Goal: Information Seeking & Learning: Learn about a topic

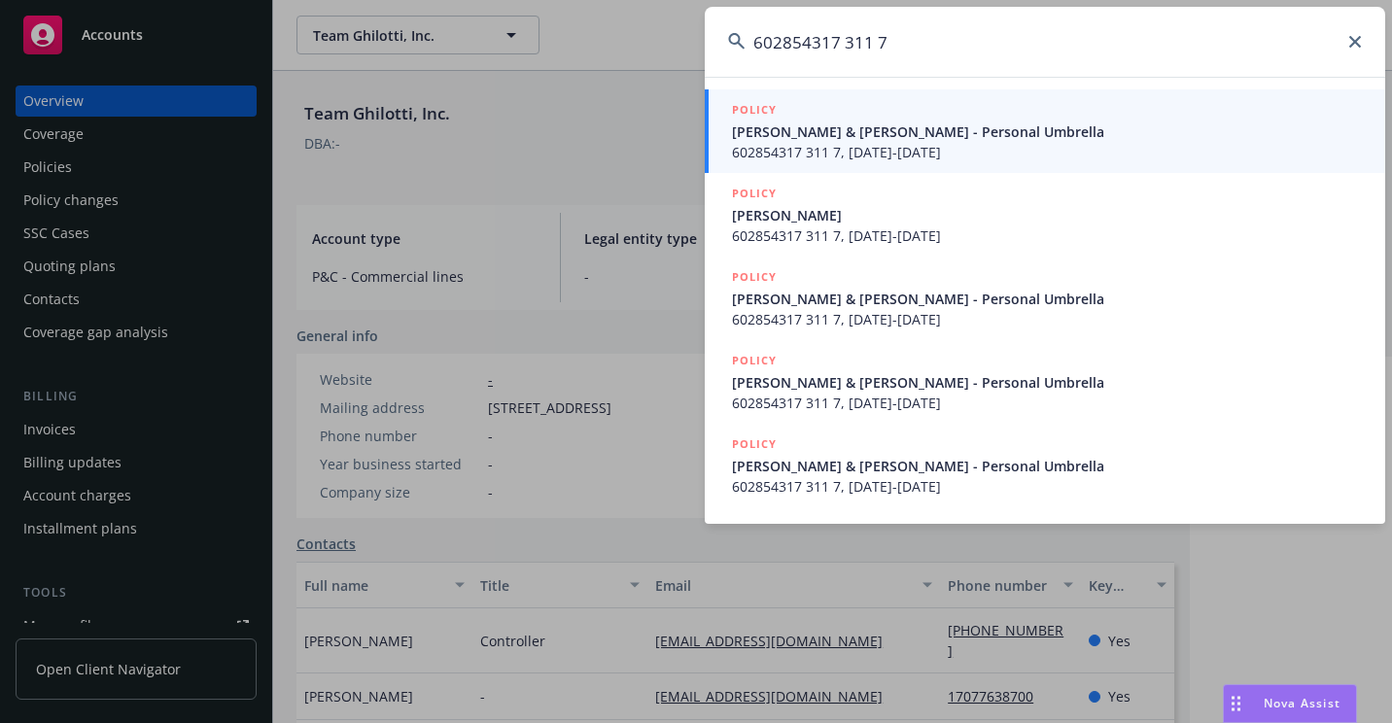
type input "602854317 311 7"
drag, startPoint x: 844, startPoint y: 144, endPoint x: 831, endPoint y: 147, distance: 13.9
click at [844, 144] on span "602854317 311 7, [DATE]-[DATE]" at bounding box center [1047, 152] width 630 height 20
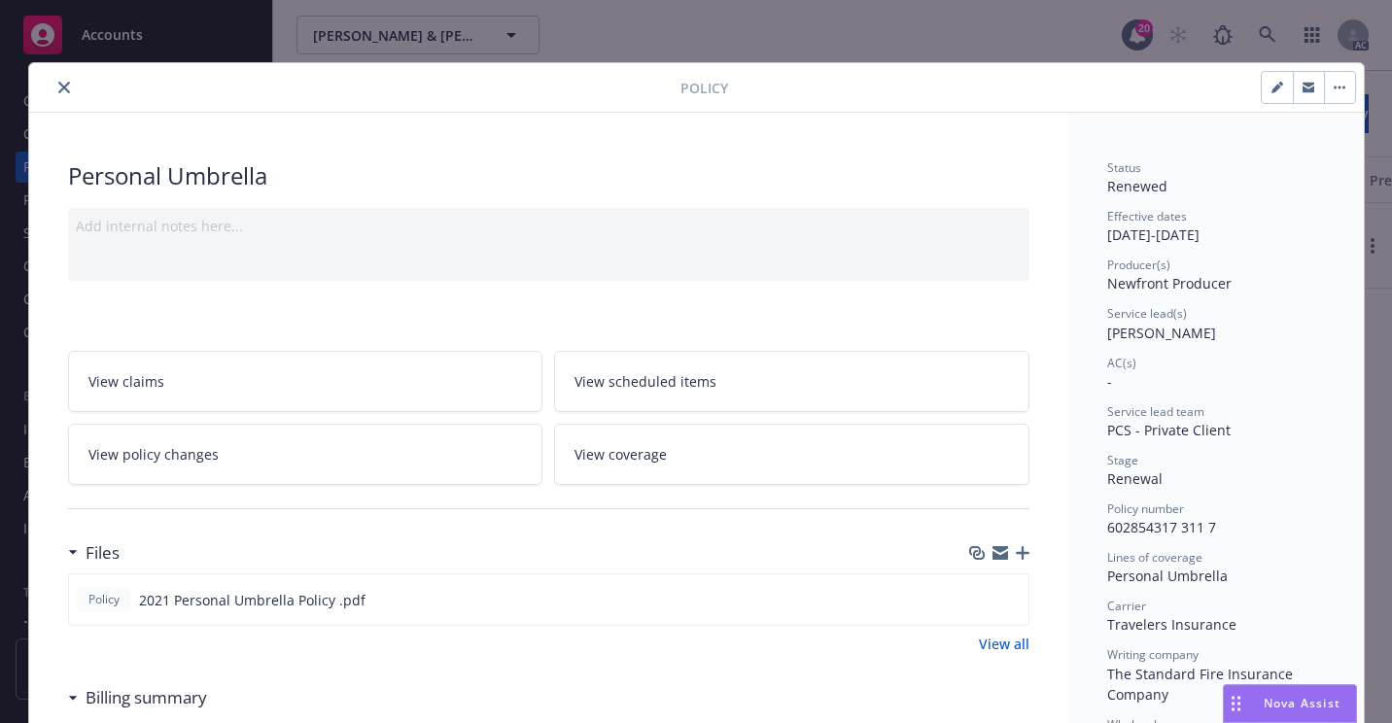
click at [53, 97] on button "close" at bounding box center [63, 87] width 23 height 23
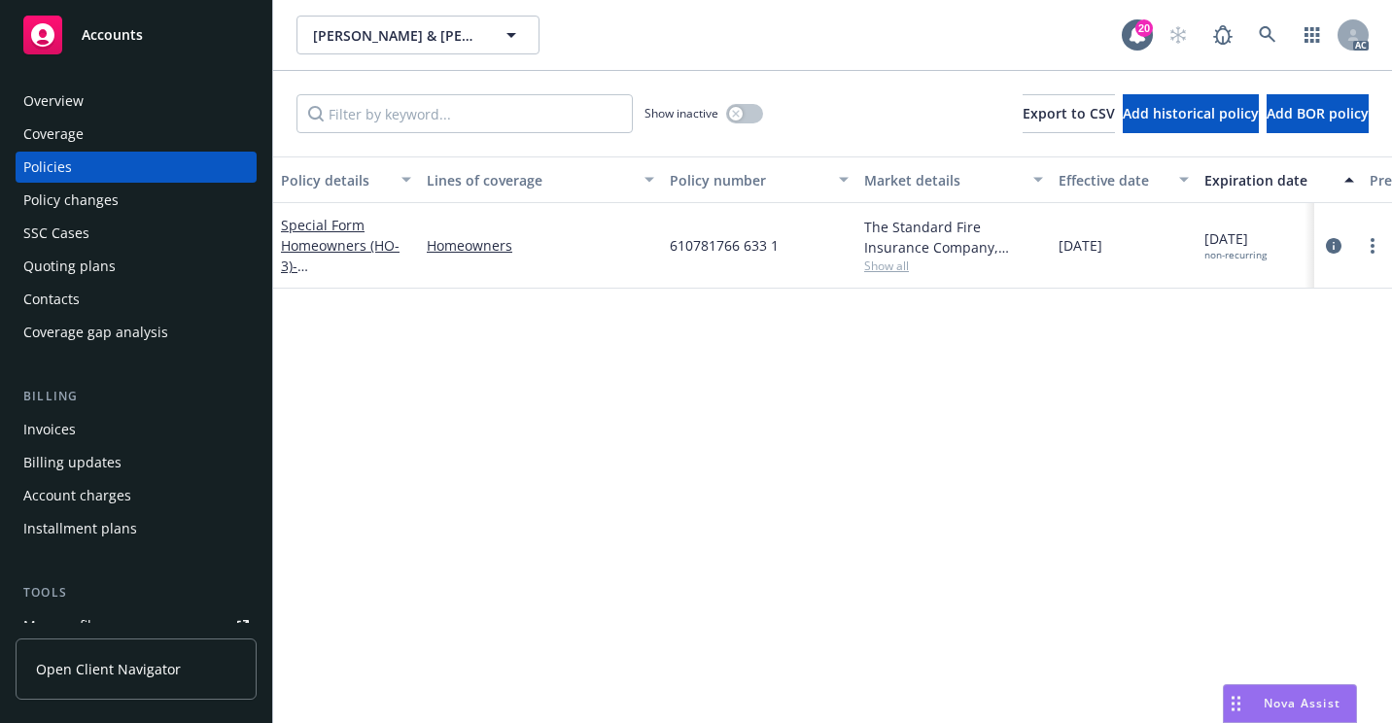
click at [86, 238] on div "SSC Cases" at bounding box center [56, 233] width 66 height 31
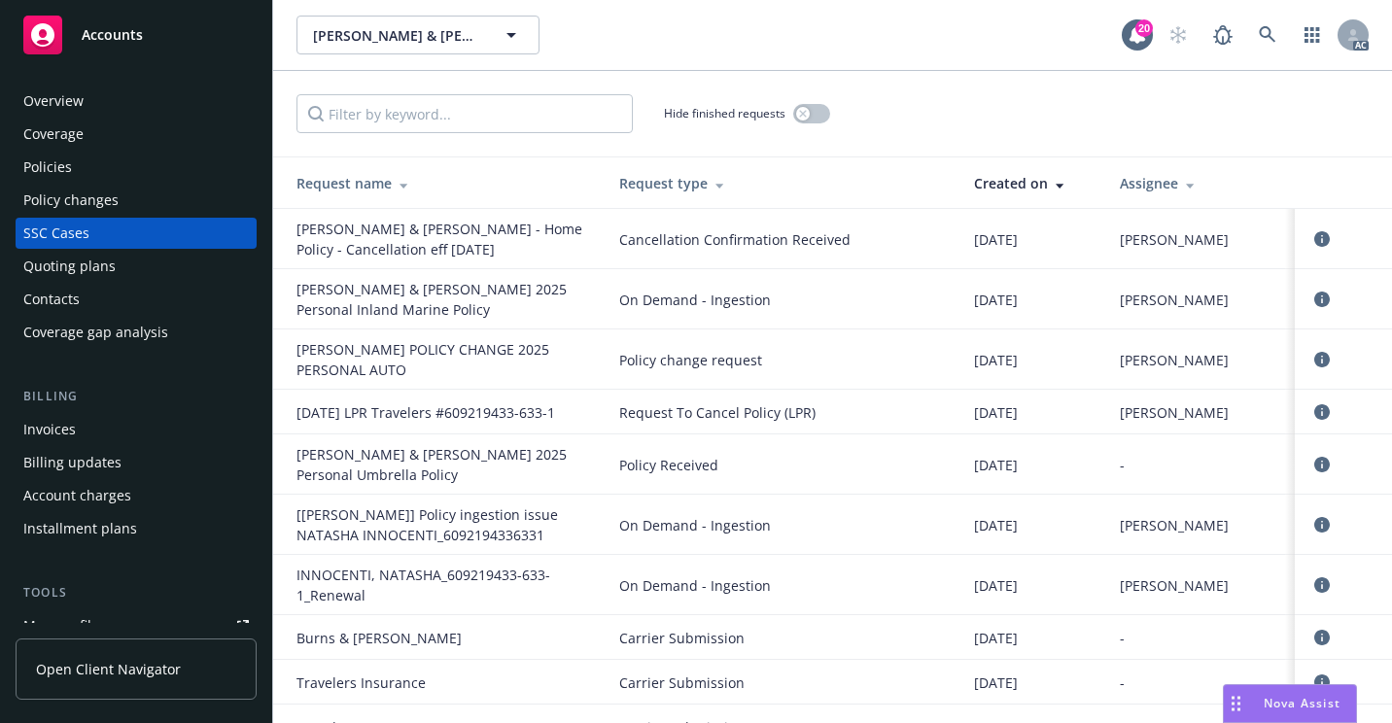
click at [955, 90] on div "Hide finished requests" at bounding box center [832, 114] width 1119 height 86
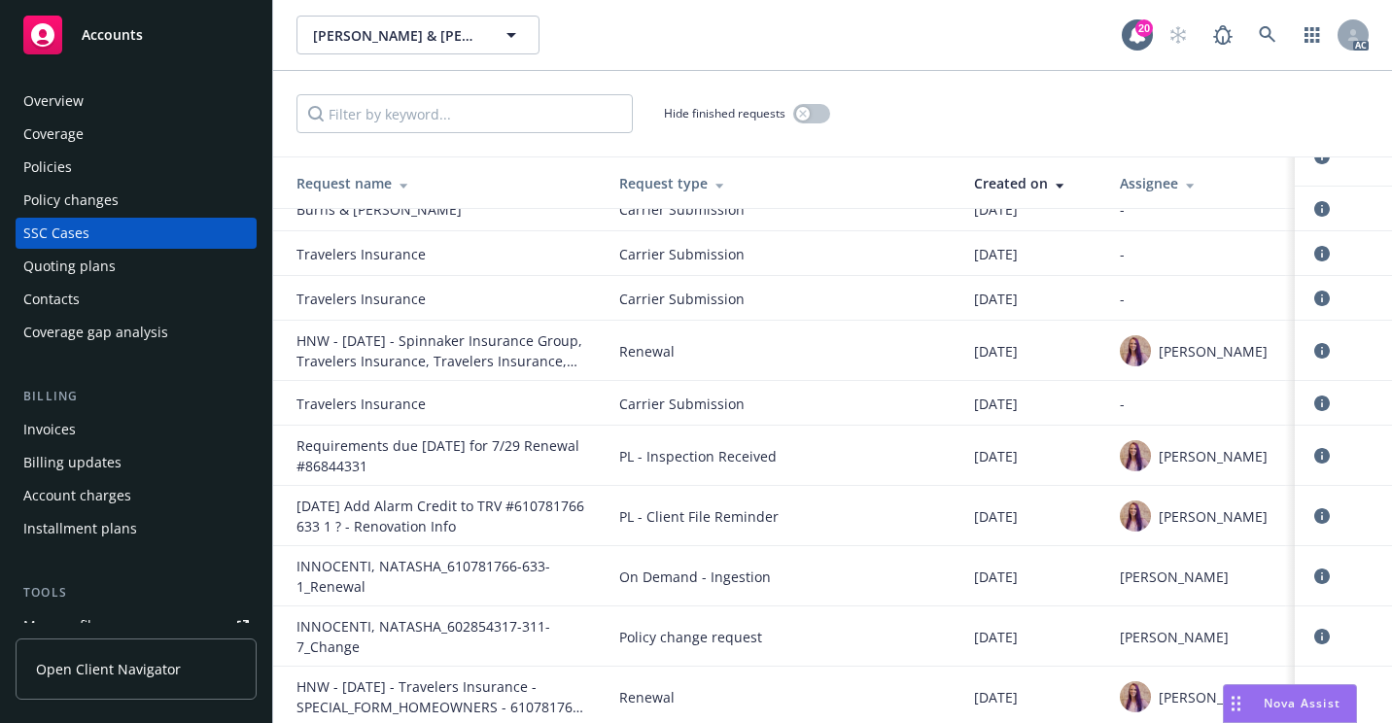
scroll to position [5721, 0]
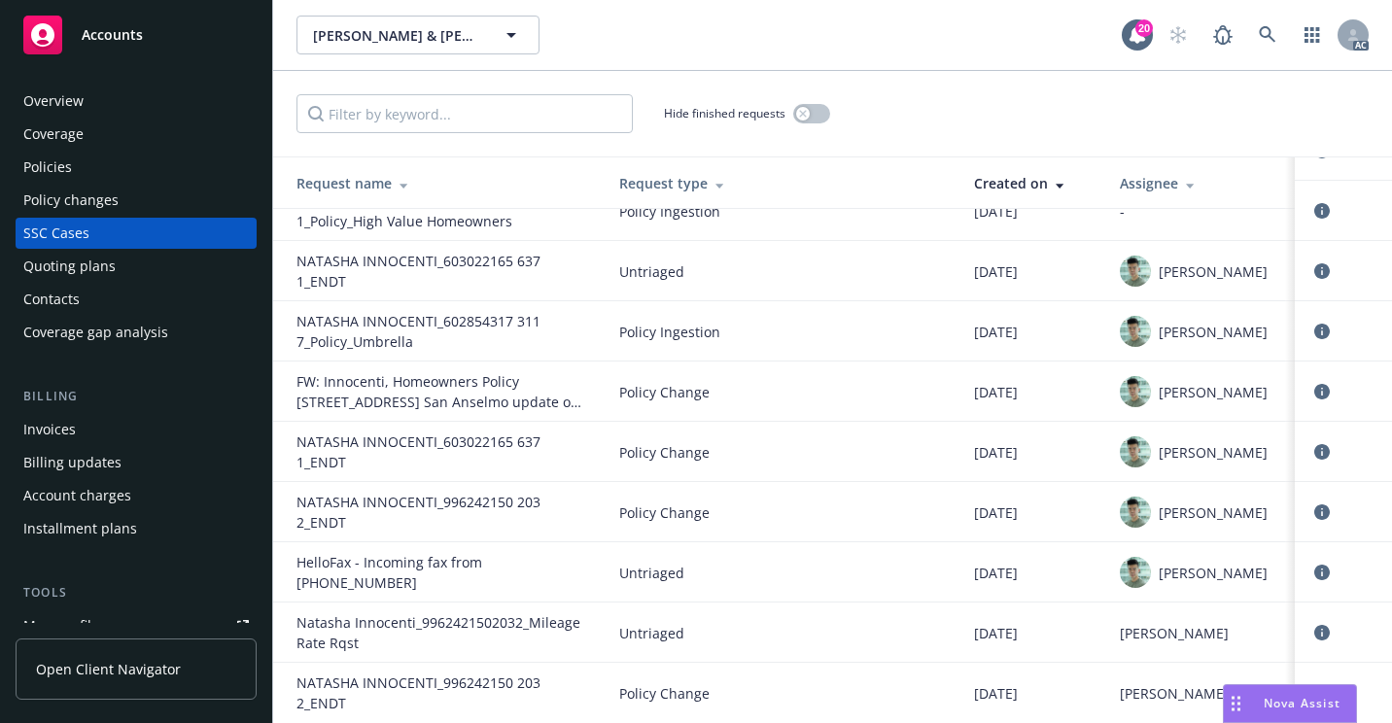
click at [104, 108] on div "Overview" at bounding box center [135, 101] width 225 height 31
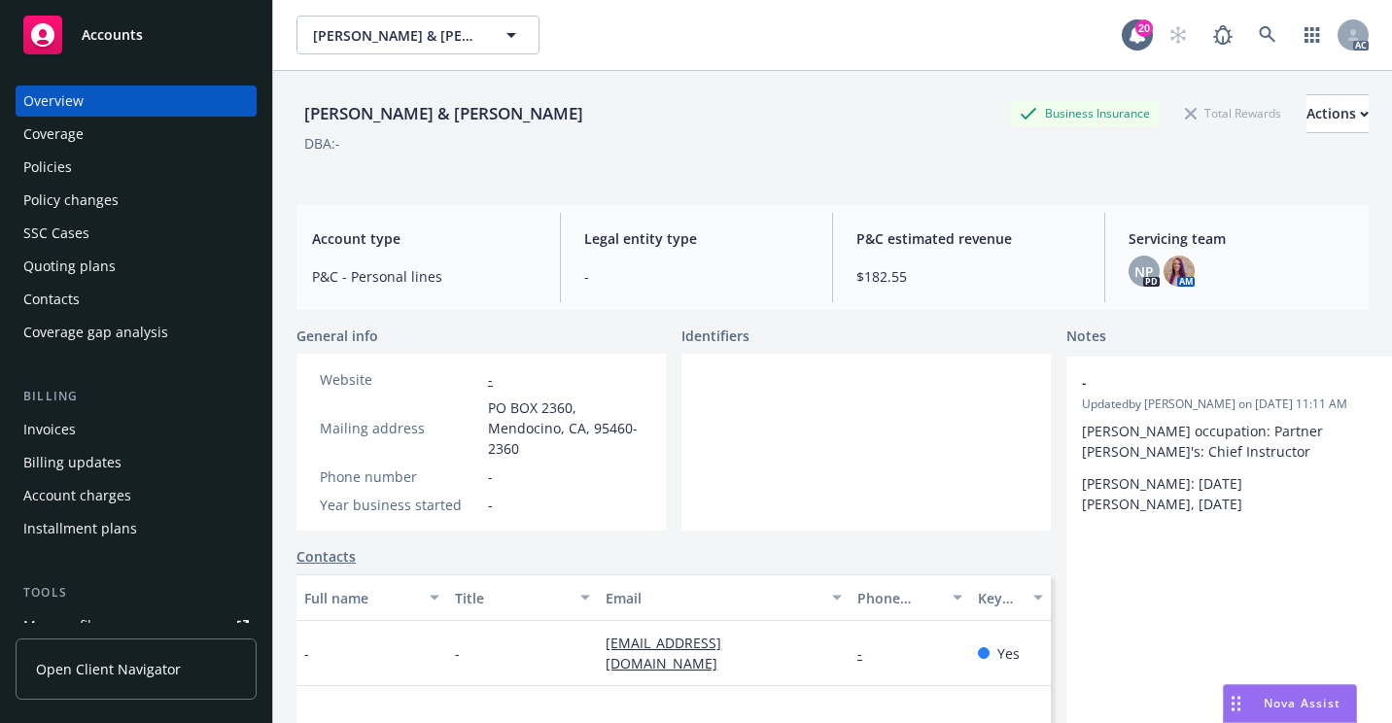
click at [94, 234] on div "SSC Cases" at bounding box center [135, 233] width 225 height 31
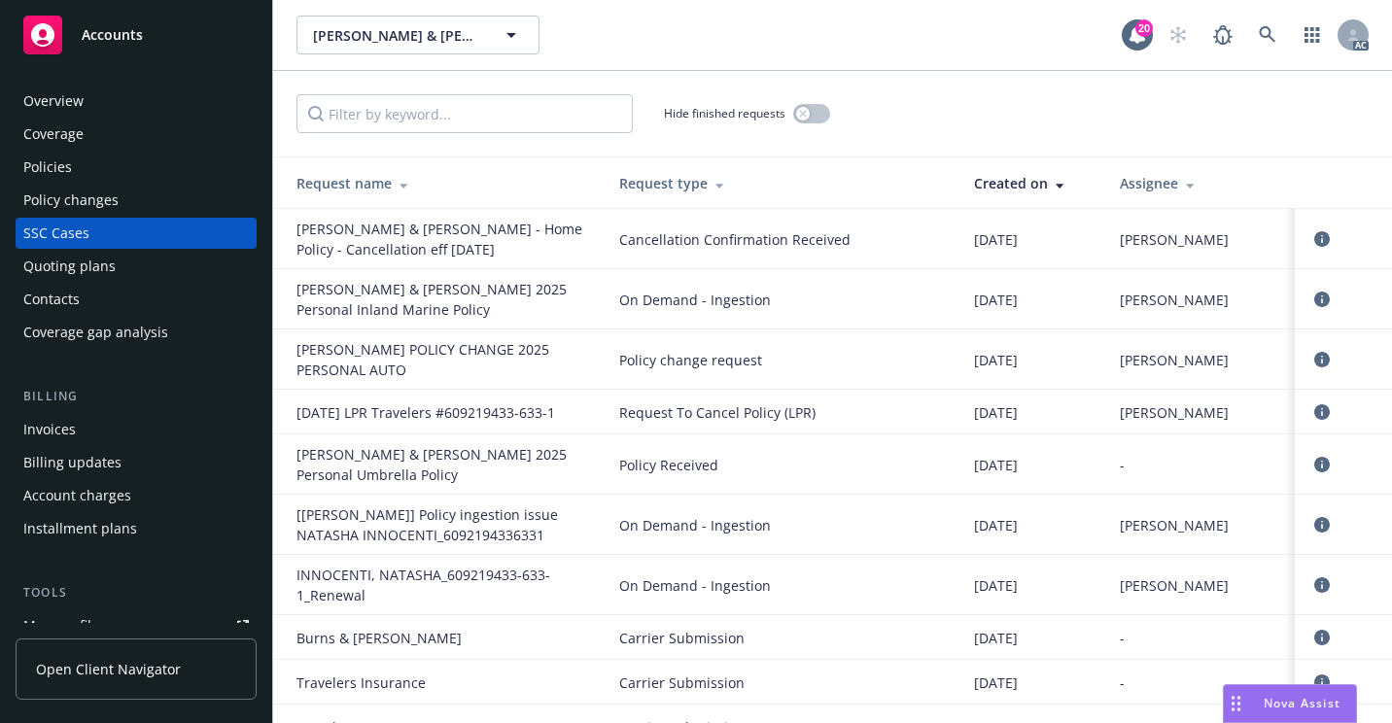
scroll to position [5721, 0]
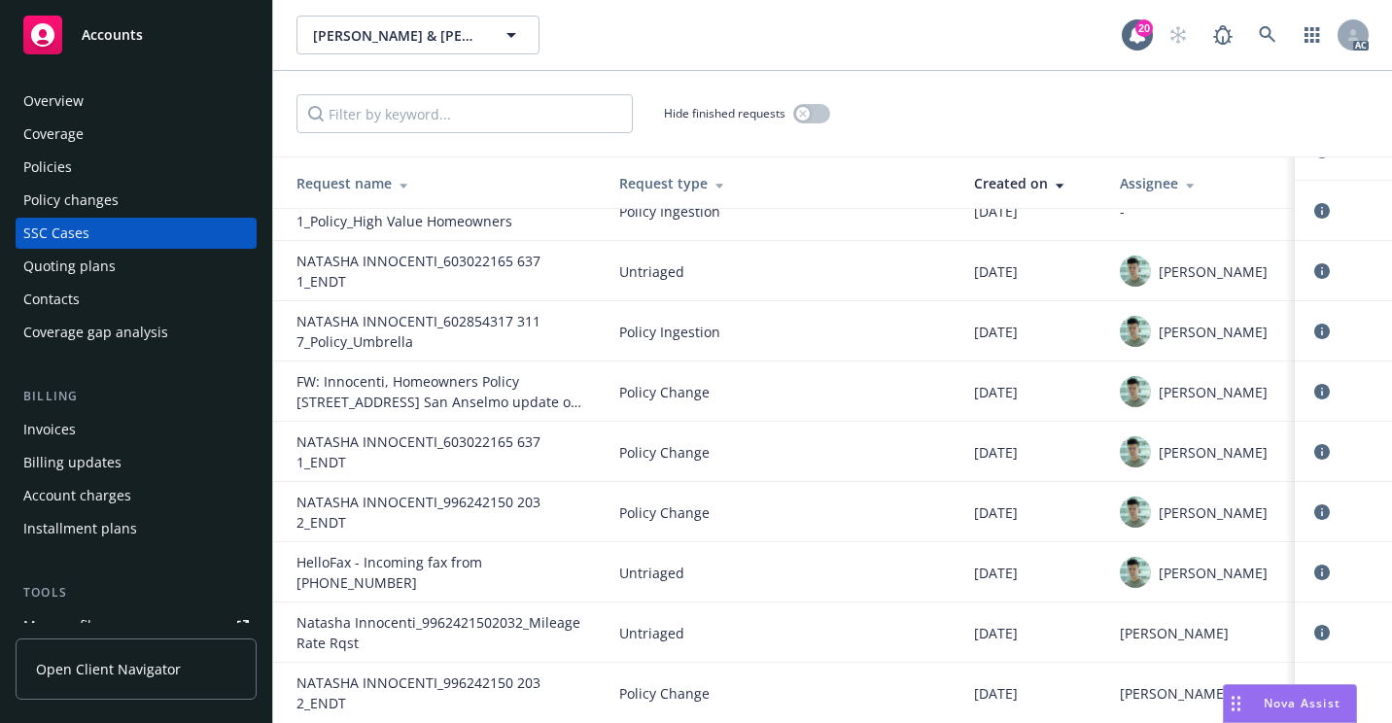
click at [475, 352] on div "NATASHA INNOCENTI_602854317 311 7_Policy_Umbrella" at bounding box center [442, 331] width 292 height 41
click at [1314, 339] on icon "circleInformation" at bounding box center [1322, 332] width 16 height 16
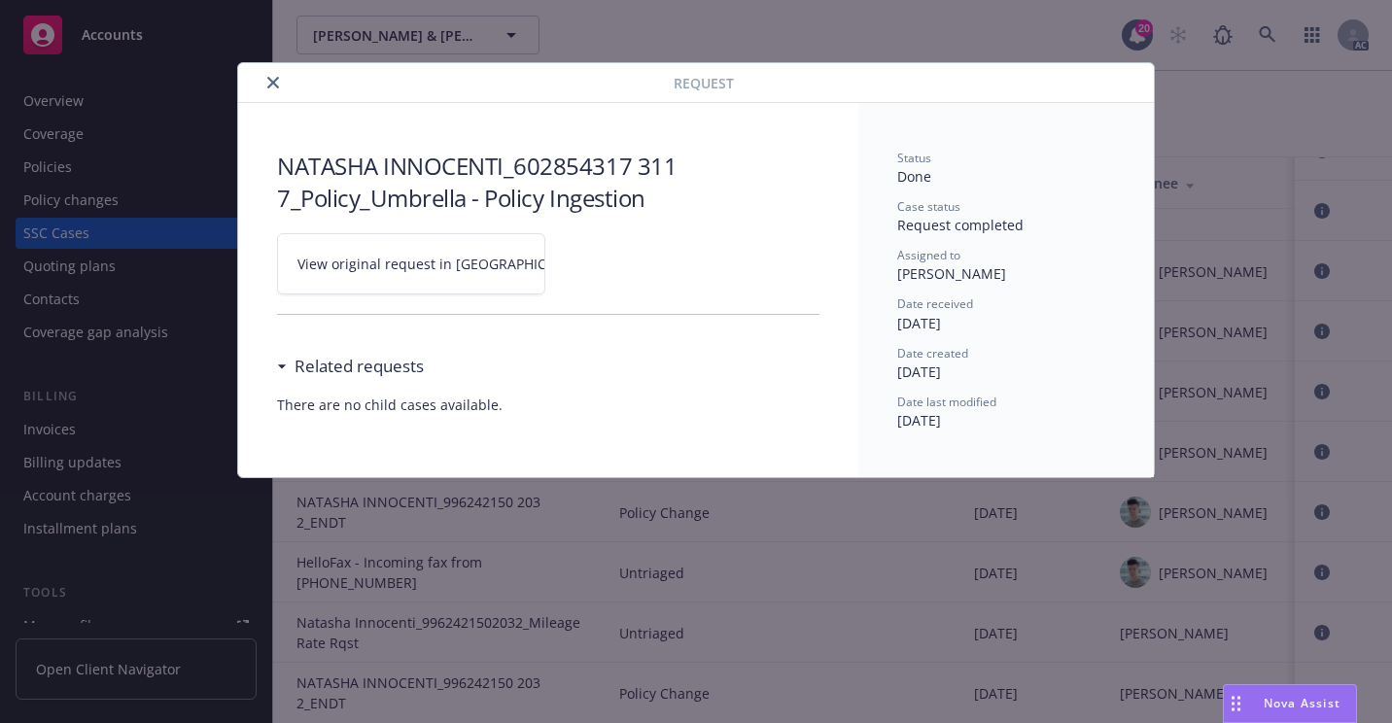
click at [279, 362] on div "Related requests" at bounding box center [350, 366] width 147 height 25
click at [280, 362] on div "Related requests" at bounding box center [350, 366] width 147 height 25
click at [362, 247] on link "View original request in [GEOGRAPHIC_DATA]" at bounding box center [411, 263] width 268 height 61
click at [605, 278] on div "View original request in [GEOGRAPHIC_DATA]" at bounding box center [548, 264] width 542 height 101
click at [269, 84] on icon "close" at bounding box center [273, 83] width 12 height 12
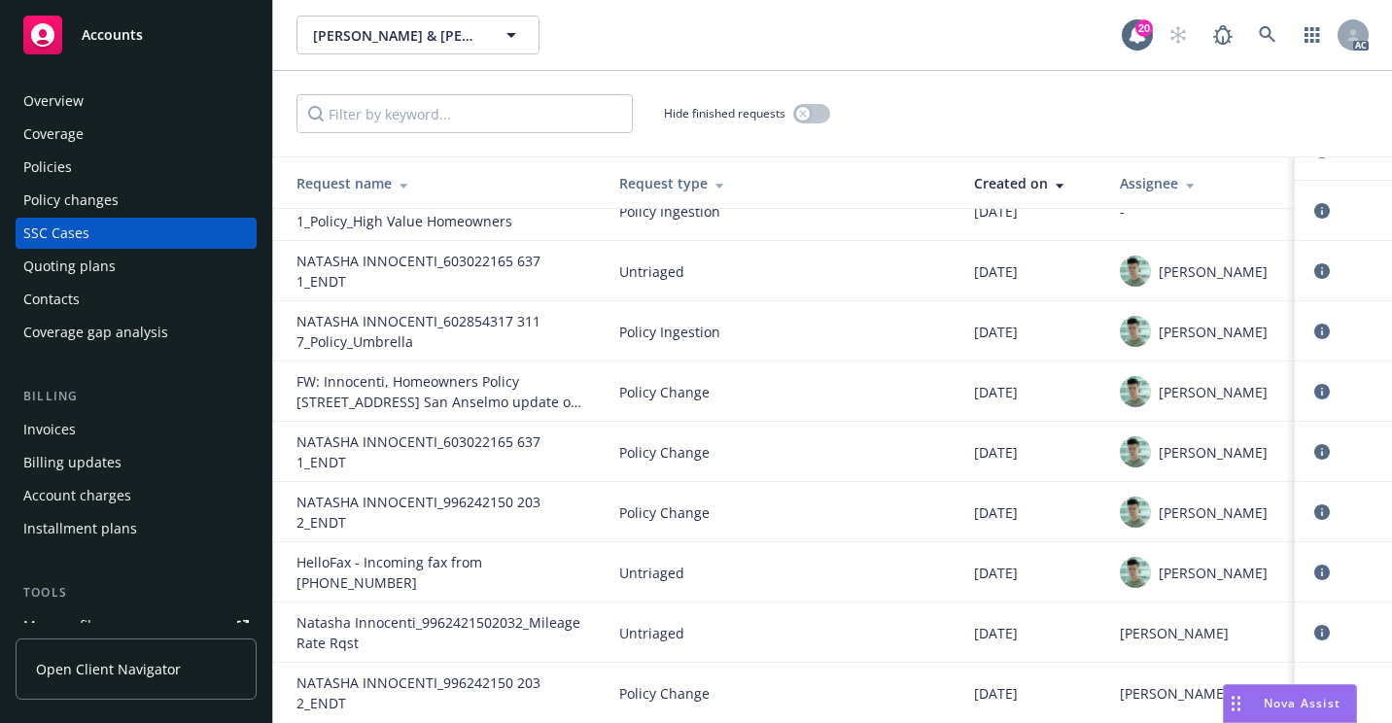
click at [143, 107] on div "Overview" at bounding box center [135, 101] width 225 height 31
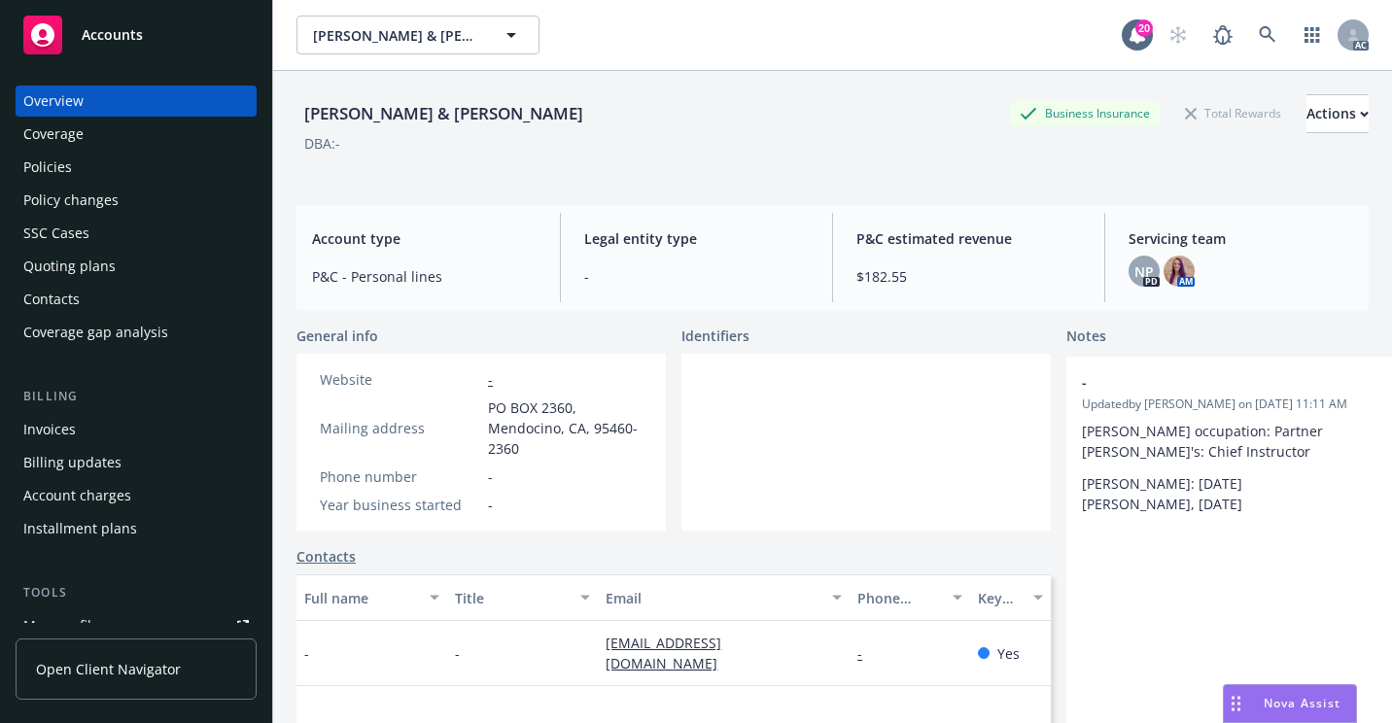
click at [111, 175] on div "Policies" at bounding box center [135, 167] width 225 height 31
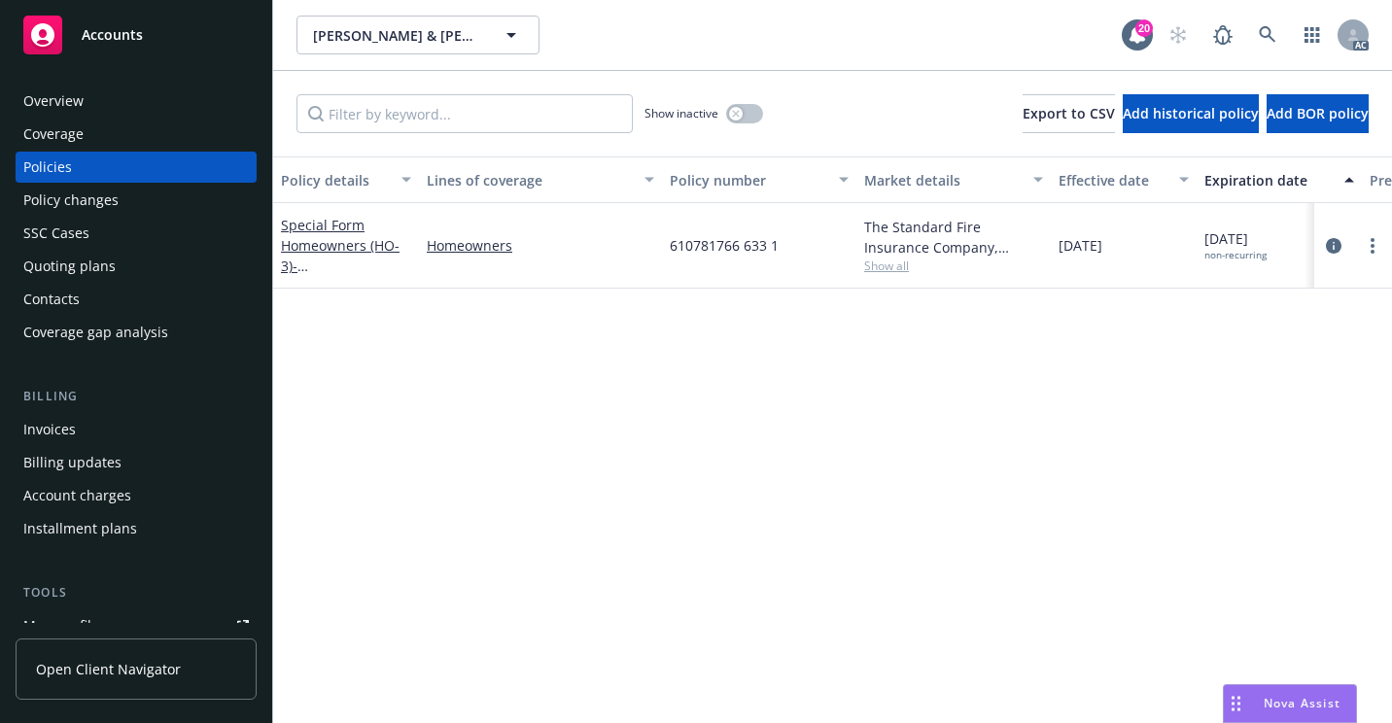
click at [878, 272] on span "Show all" at bounding box center [953, 266] width 179 height 17
click at [100, 97] on div "Overview" at bounding box center [135, 101] width 225 height 31
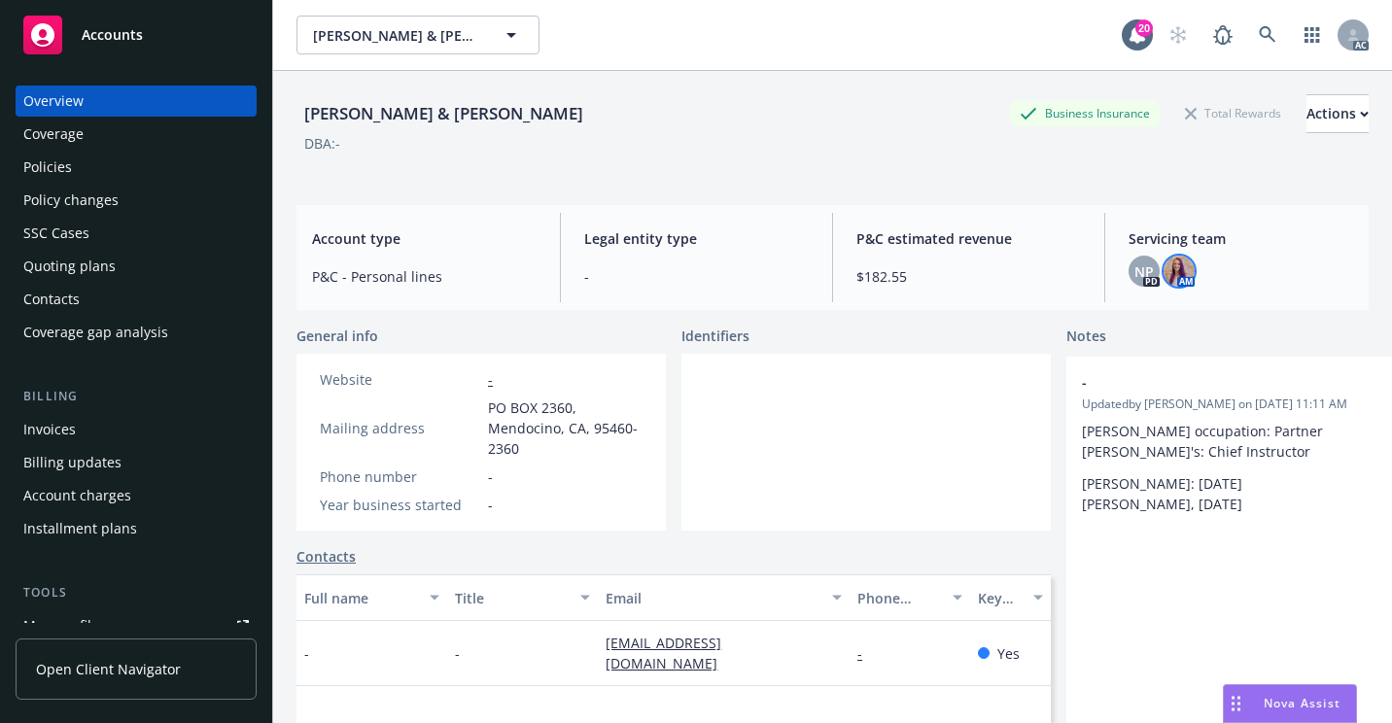
click at [1168, 282] on img at bounding box center [1178, 271] width 31 height 31
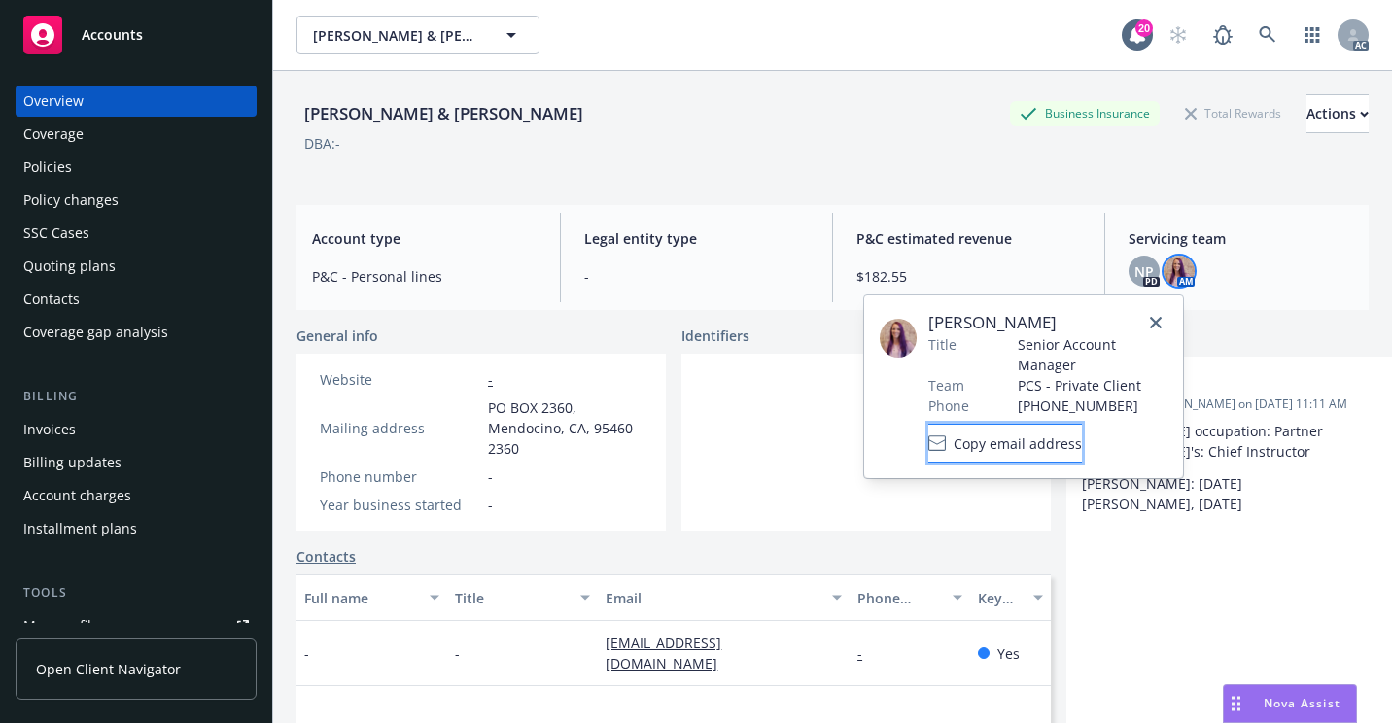
drag, startPoint x: 1058, startPoint y: 450, endPoint x: 1056, endPoint y: 439, distance: 10.9
click at [1058, 449] on span "Copy email address" at bounding box center [1017, 443] width 128 height 20
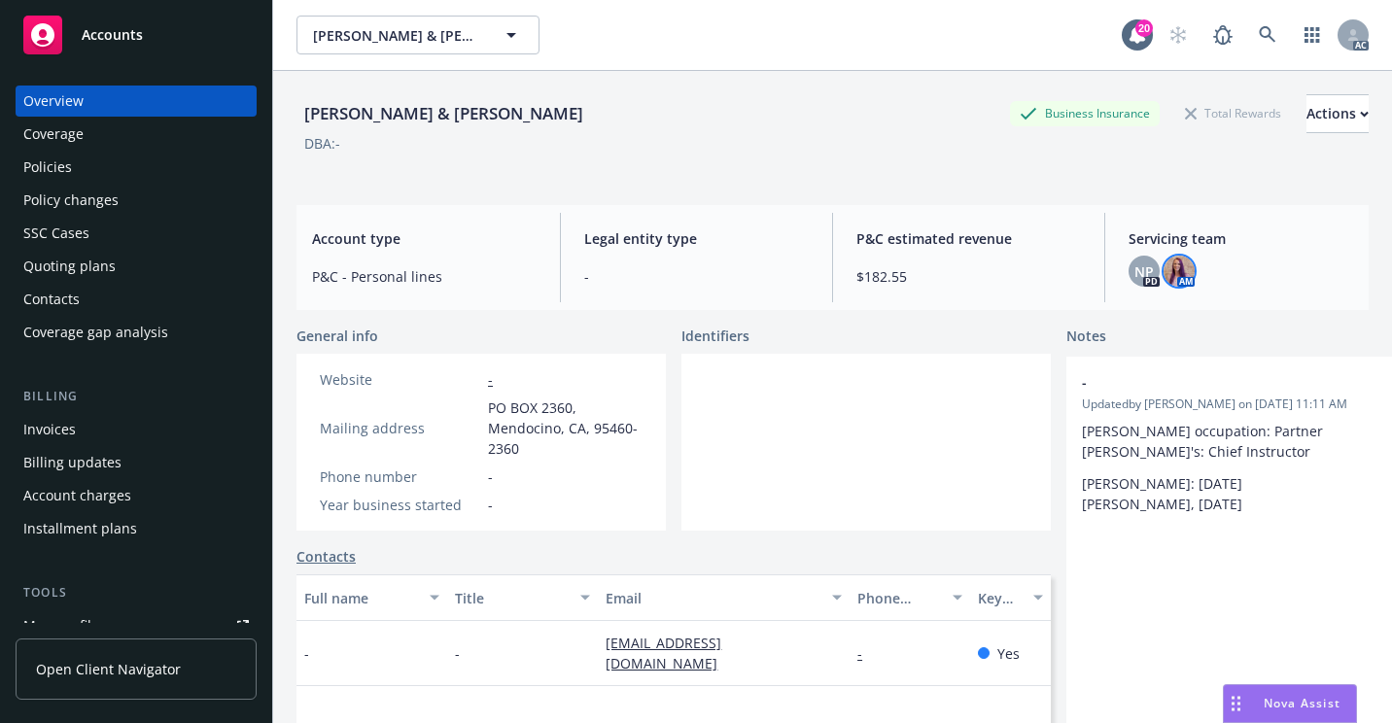
click at [870, 169] on div "[PERSON_NAME] & [PERSON_NAME] Business Insurance Total Rewards Actions DBA: -" at bounding box center [832, 134] width 1072 height 80
click at [1258, 37] on icon at bounding box center [1266, 34] width 17 height 17
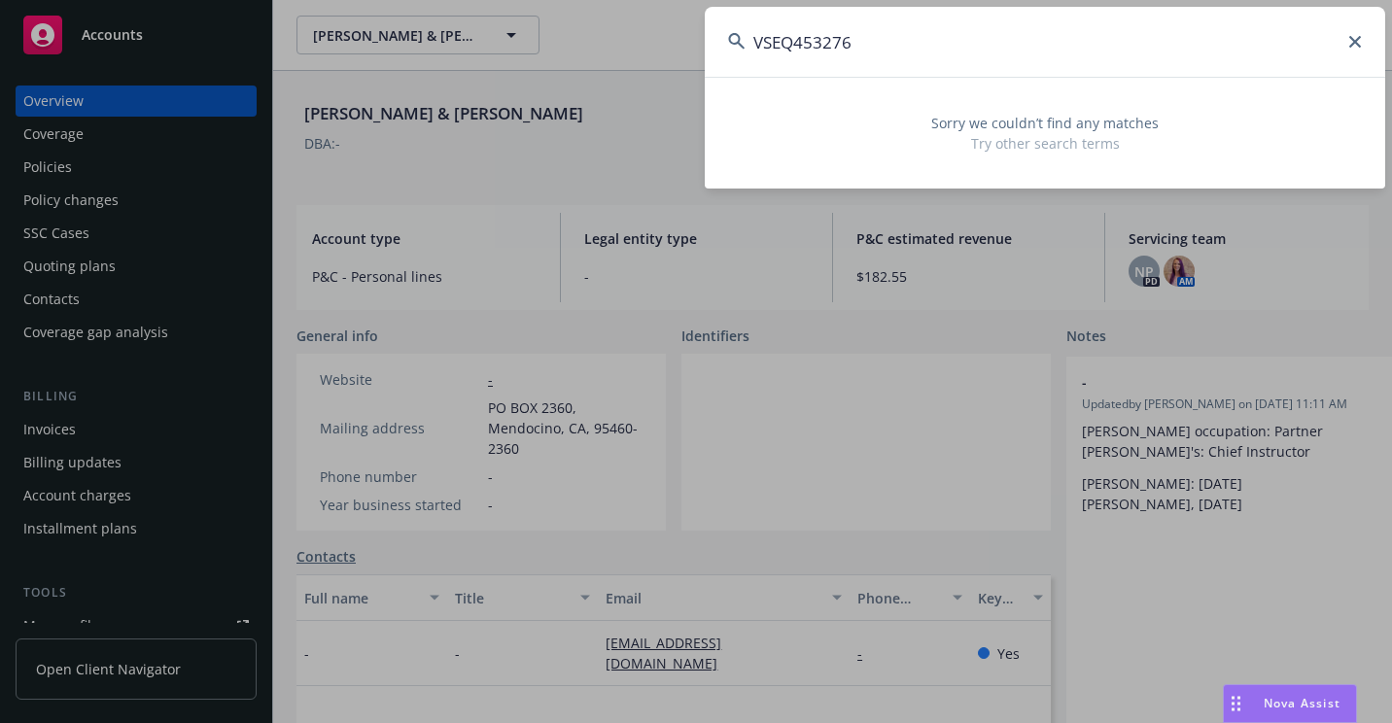
drag, startPoint x: 828, startPoint y: 43, endPoint x: 731, endPoint y: 46, distance: 97.2
click at [731, 46] on div "VSEQ453276" at bounding box center [1045, 42] width 680 height 70
paste input "[PERSON_NAME]"
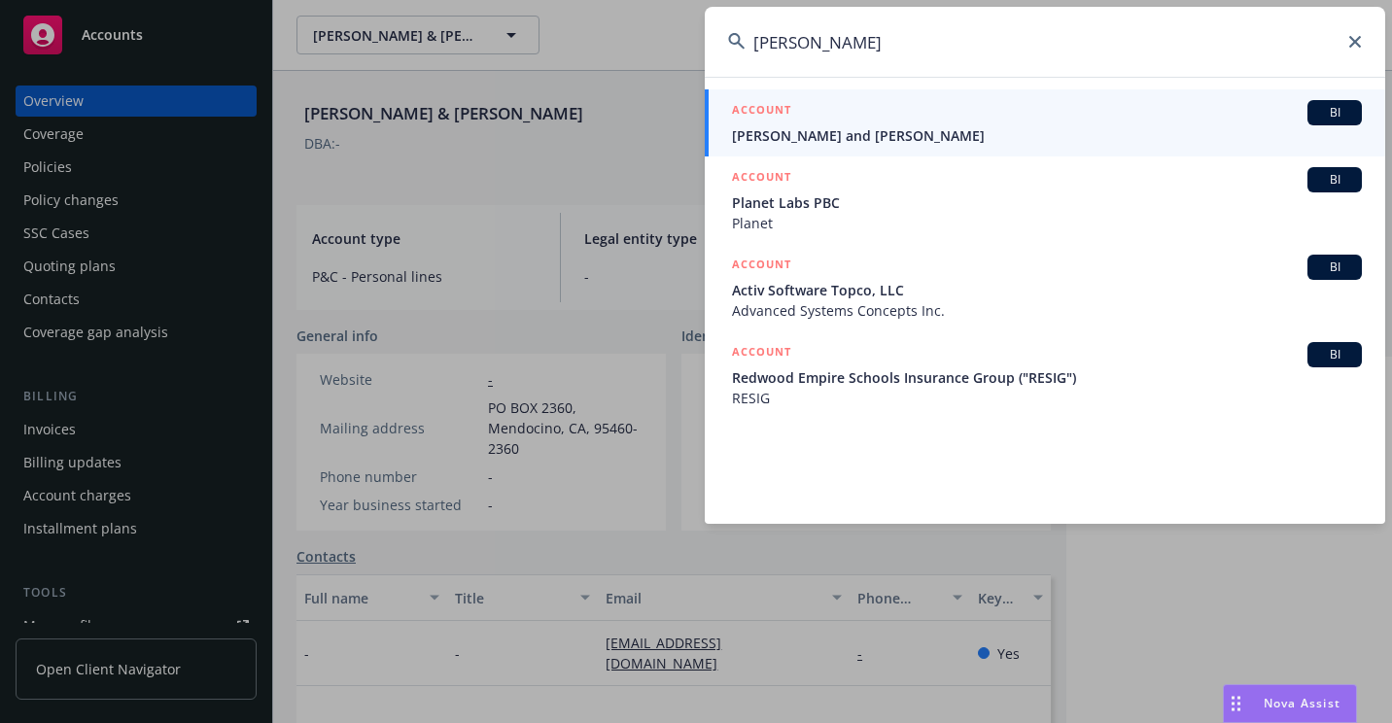
type input "[PERSON_NAME]"
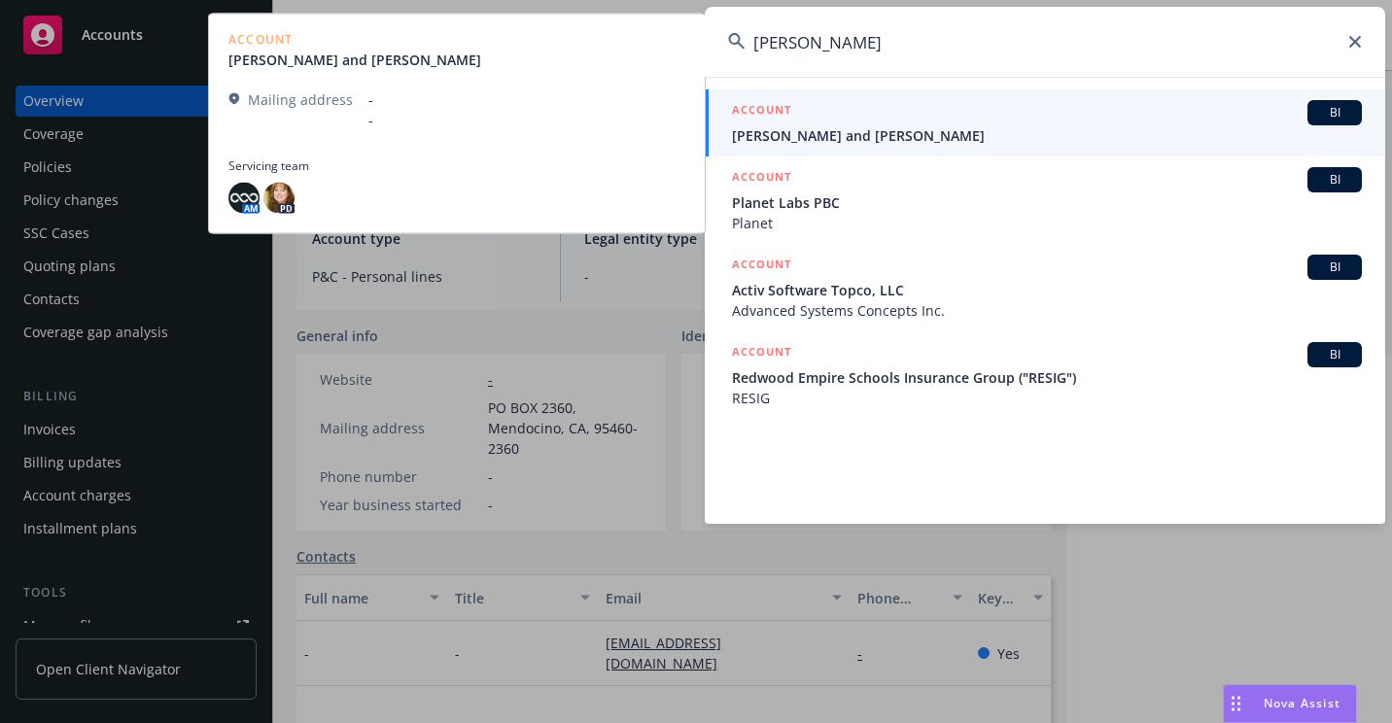
click at [794, 136] on span "[PERSON_NAME] and [PERSON_NAME]" at bounding box center [1047, 135] width 630 height 20
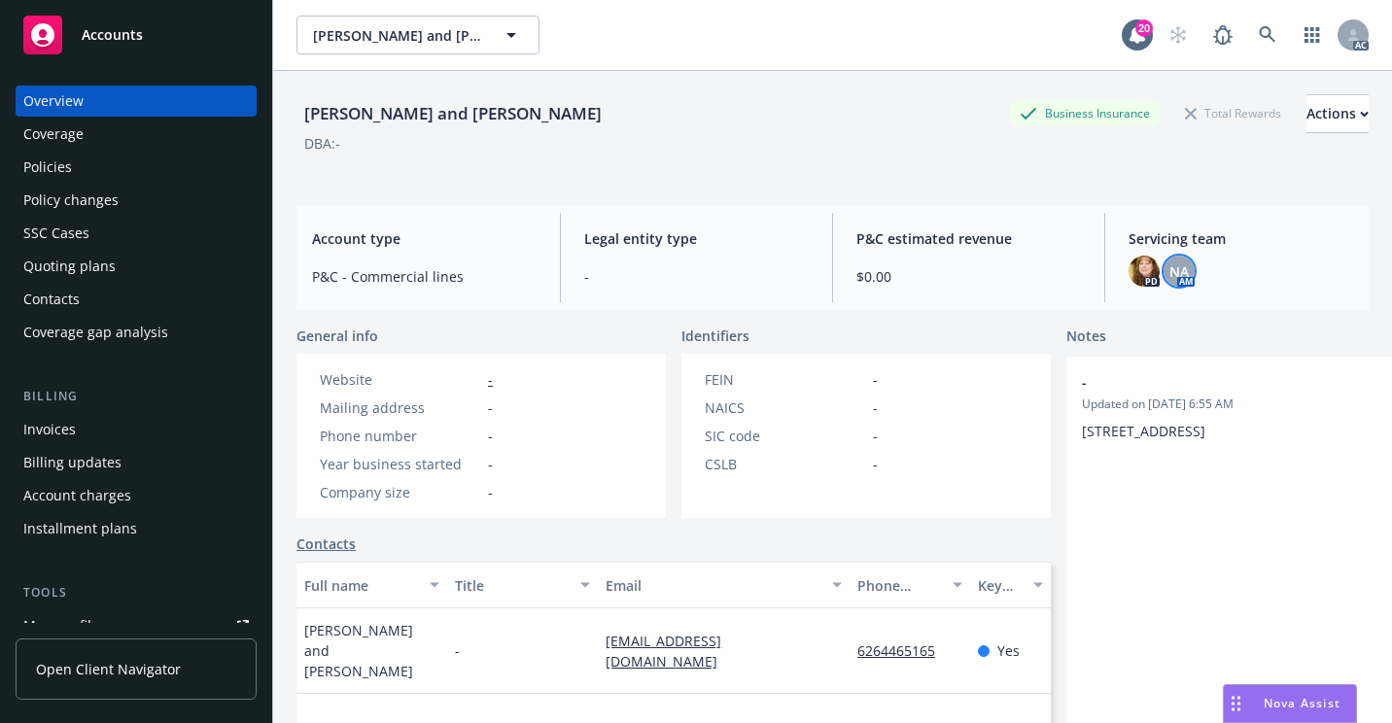
click at [1174, 272] on span "NA" at bounding box center [1178, 271] width 19 height 20
click at [716, 150] on div "DBA: -" at bounding box center [832, 143] width 1072 height 20
click at [465, 26] on span "[PERSON_NAME] and [PERSON_NAME]" at bounding box center [397, 35] width 168 height 20
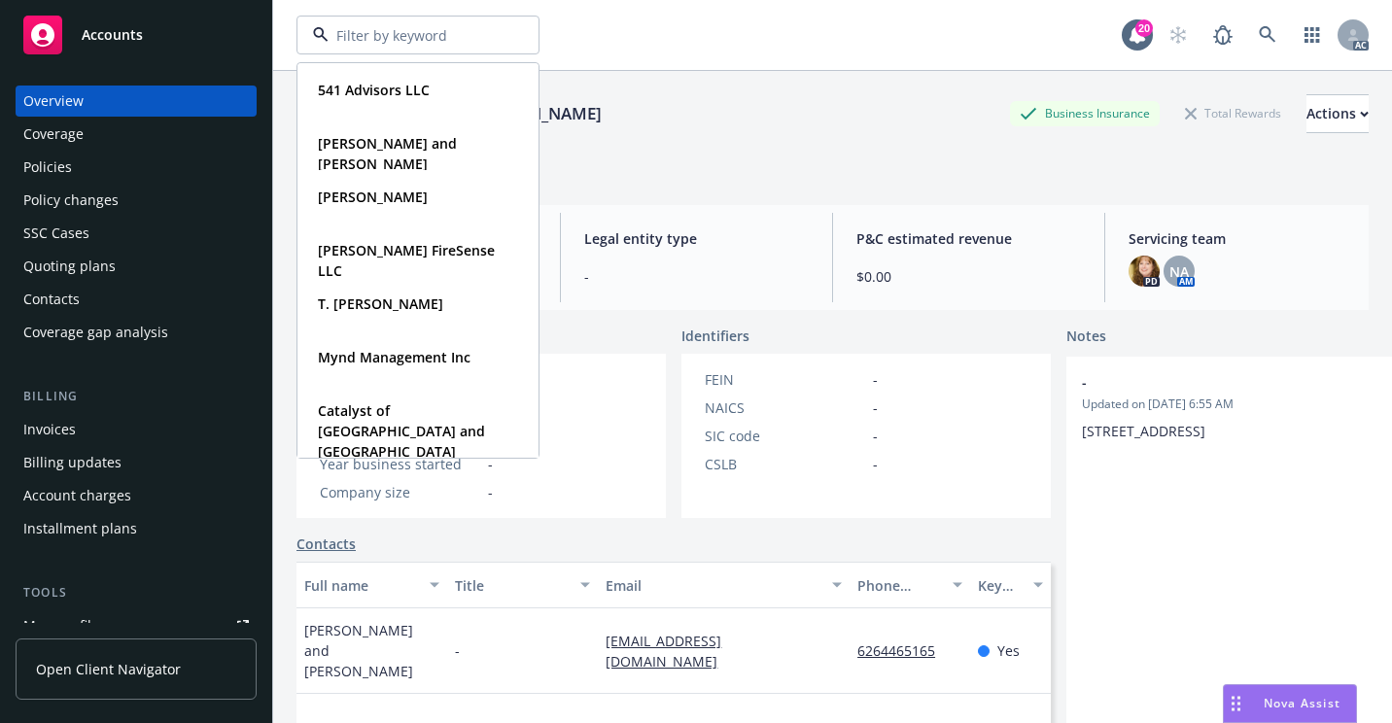
click at [736, 131] on div "[PERSON_NAME] and [PERSON_NAME] Business Insurance Total Rewards Actions" at bounding box center [832, 113] width 1072 height 39
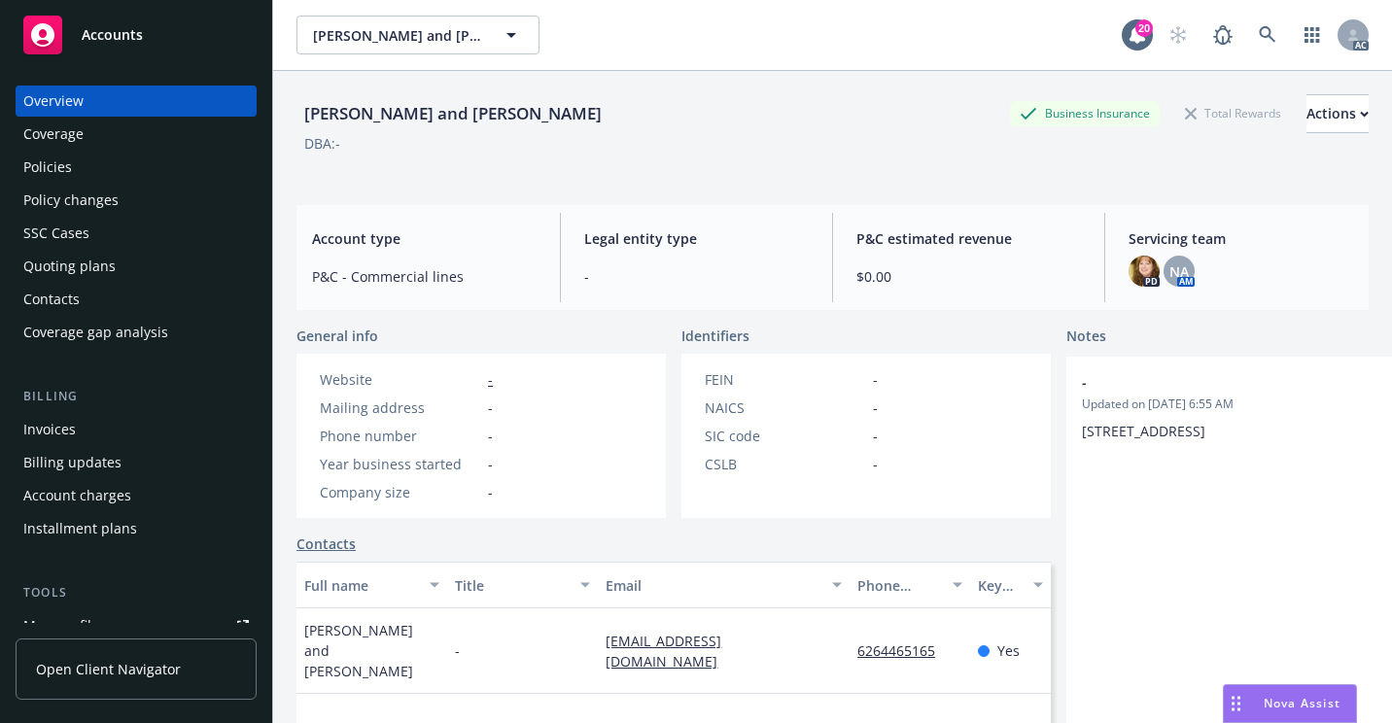
click at [65, 233] on div "SSC Cases" at bounding box center [56, 233] width 66 height 31
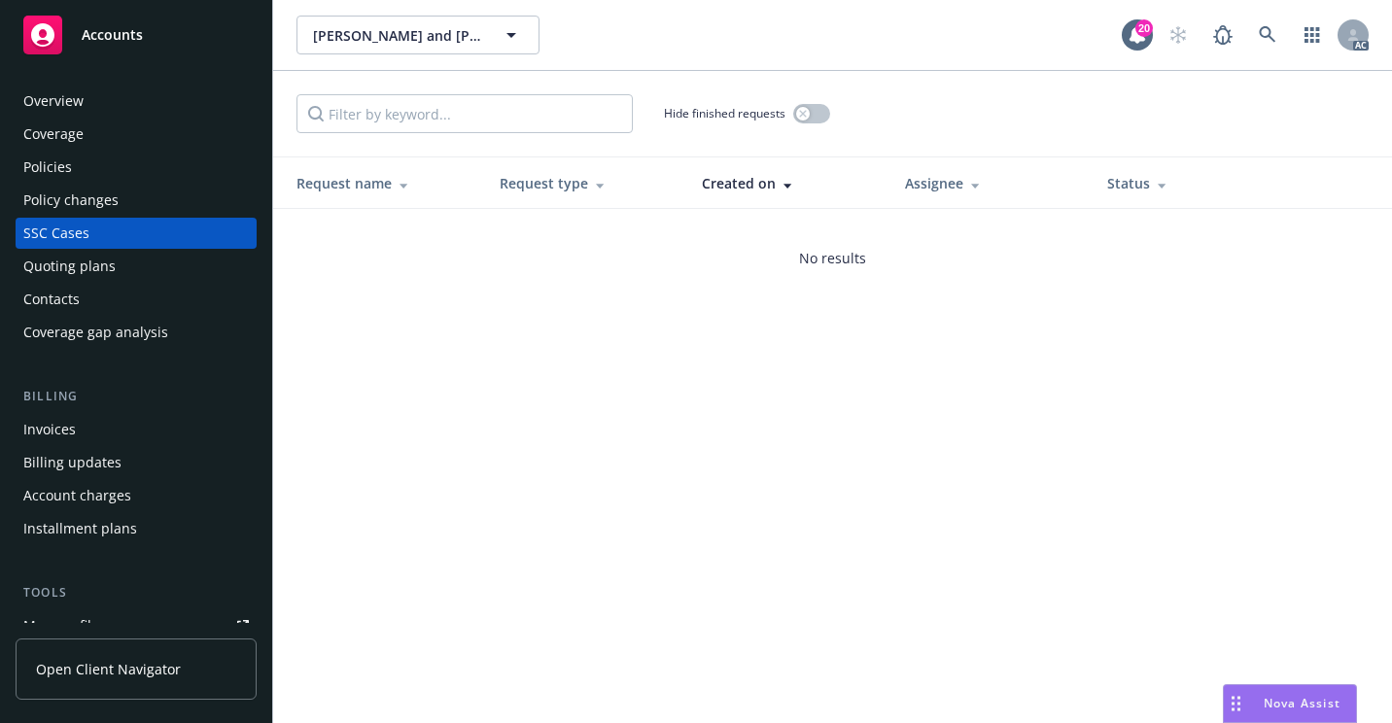
click at [119, 163] on div "Policies" at bounding box center [135, 167] width 225 height 31
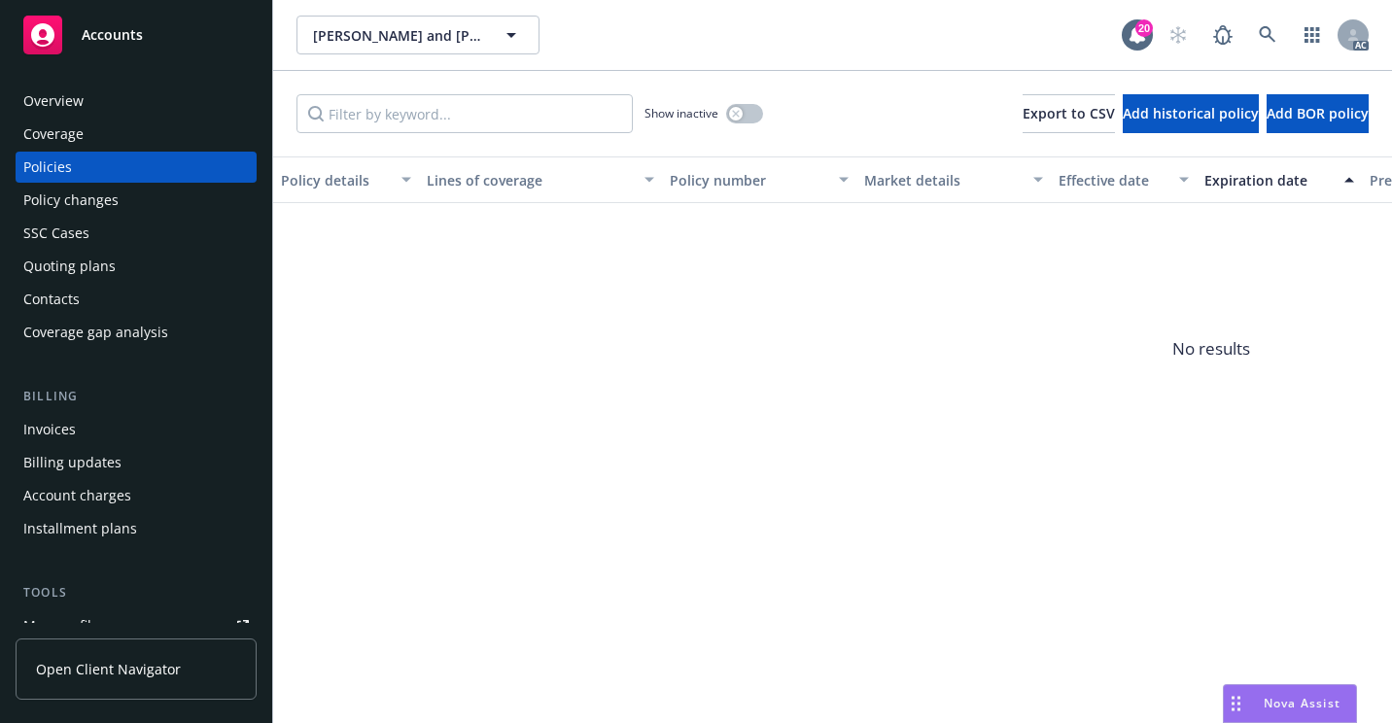
click at [115, 121] on div "Coverage" at bounding box center [135, 134] width 225 height 31
click at [112, 150] on div "Overview Coverage Policies Policy changes SSC Cases Quoting plans Contacts Cove…" at bounding box center [136, 217] width 241 height 262
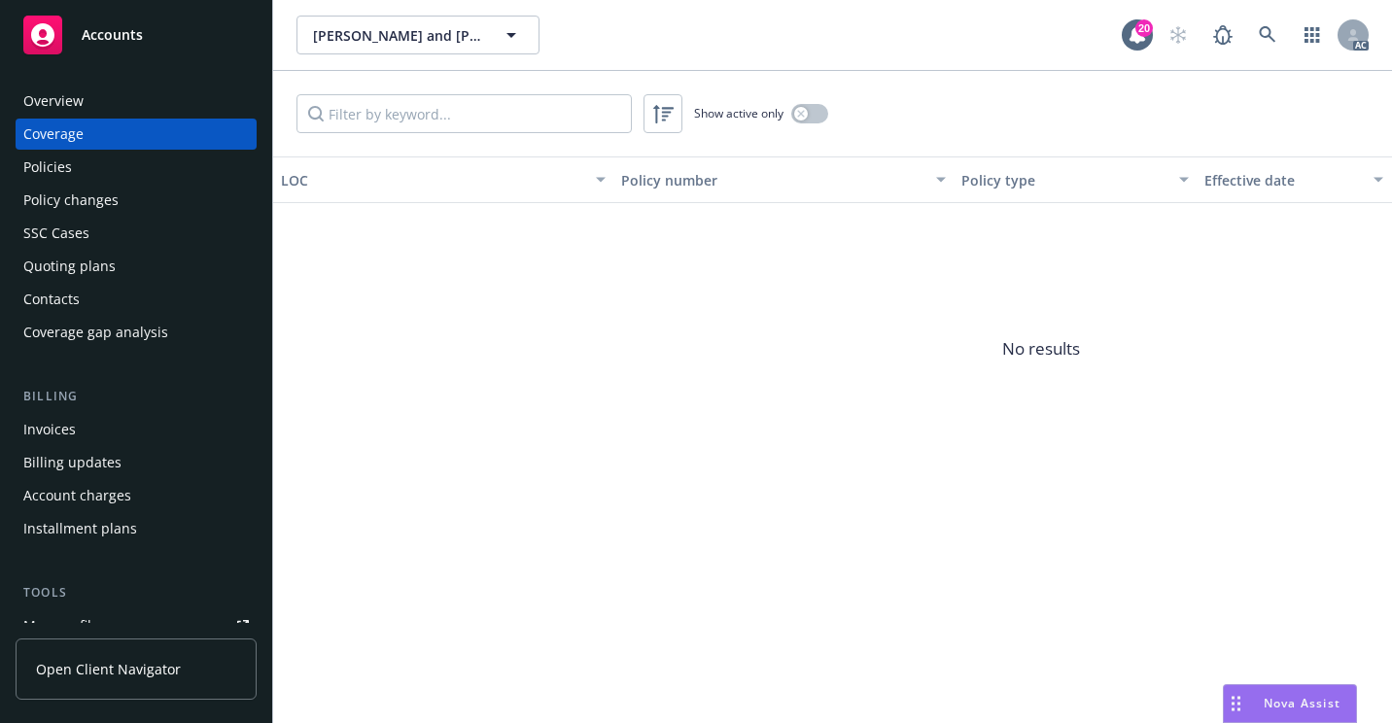
click at [119, 226] on div "SSC Cases" at bounding box center [135, 233] width 225 height 31
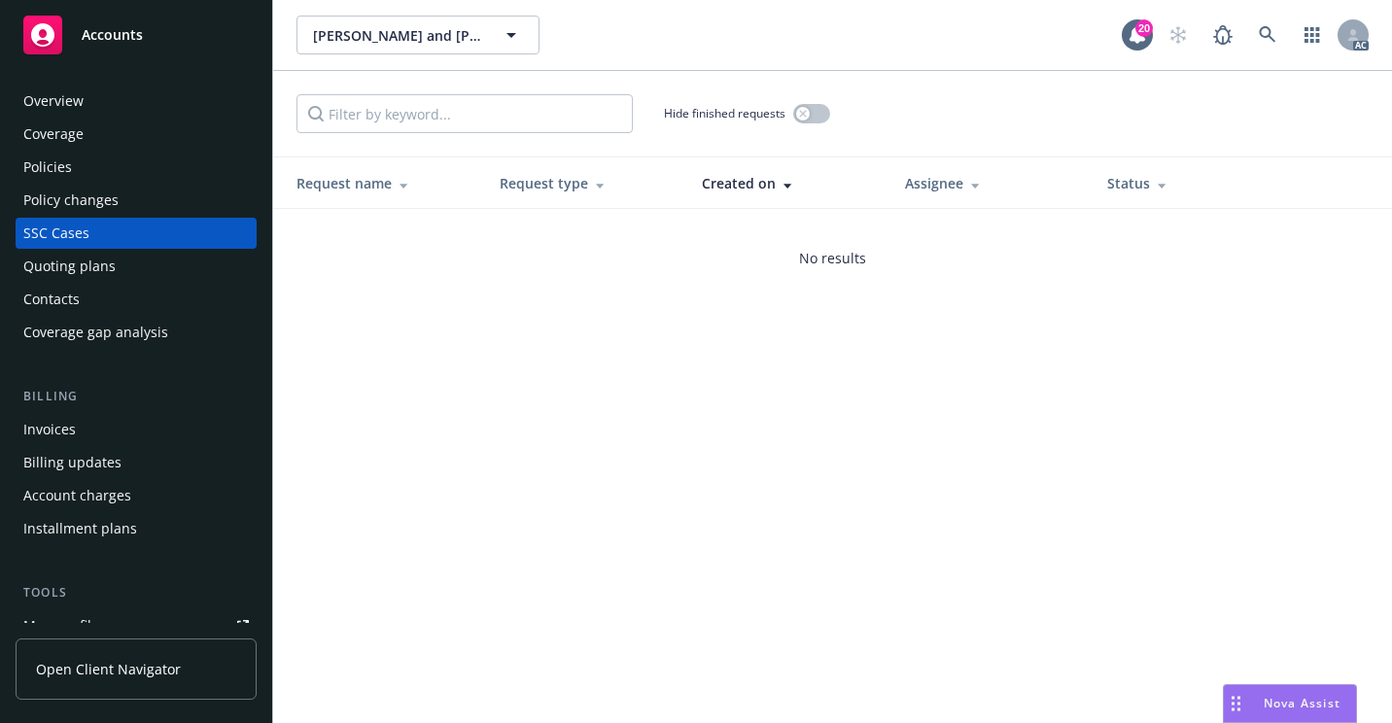
click at [109, 279] on div "Quoting plans" at bounding box center [69, 266] width 92 height 31
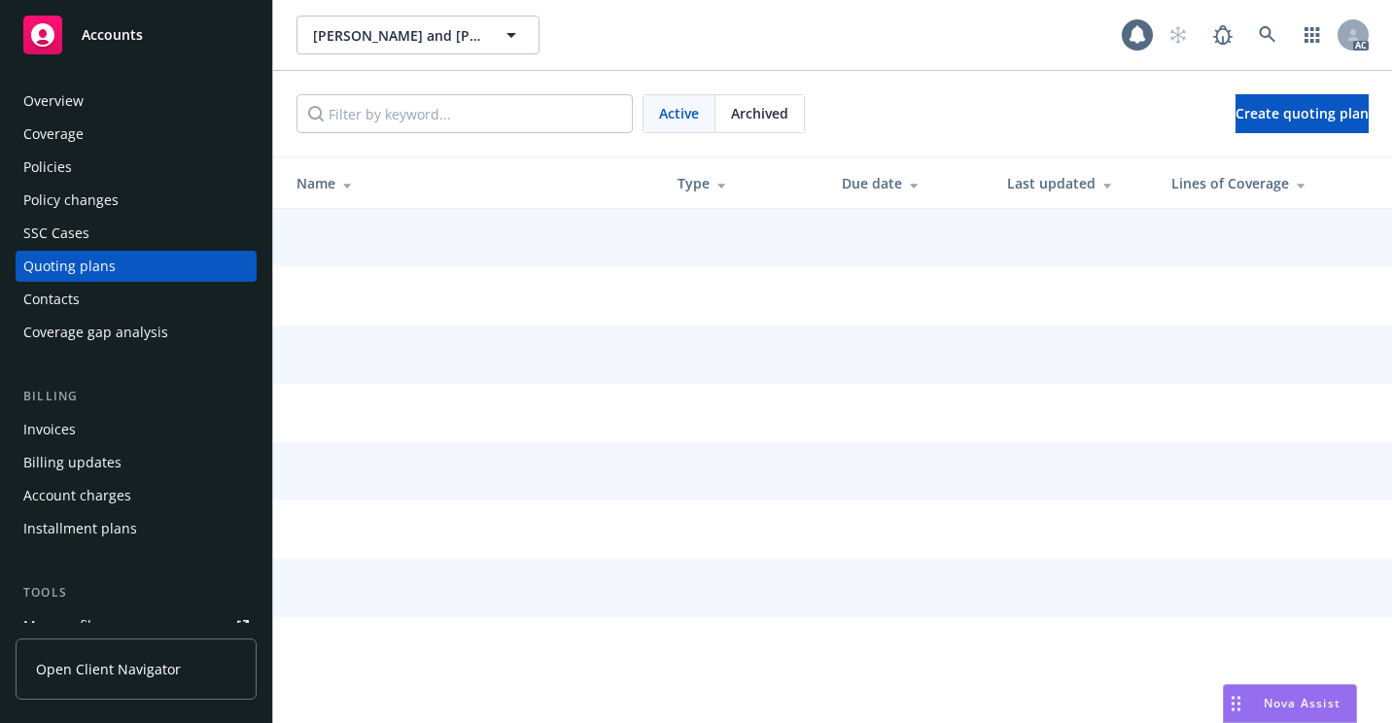
click at [80, 272] on div "Quoting plans" at bounding box center [69, 266] width 92 height 31
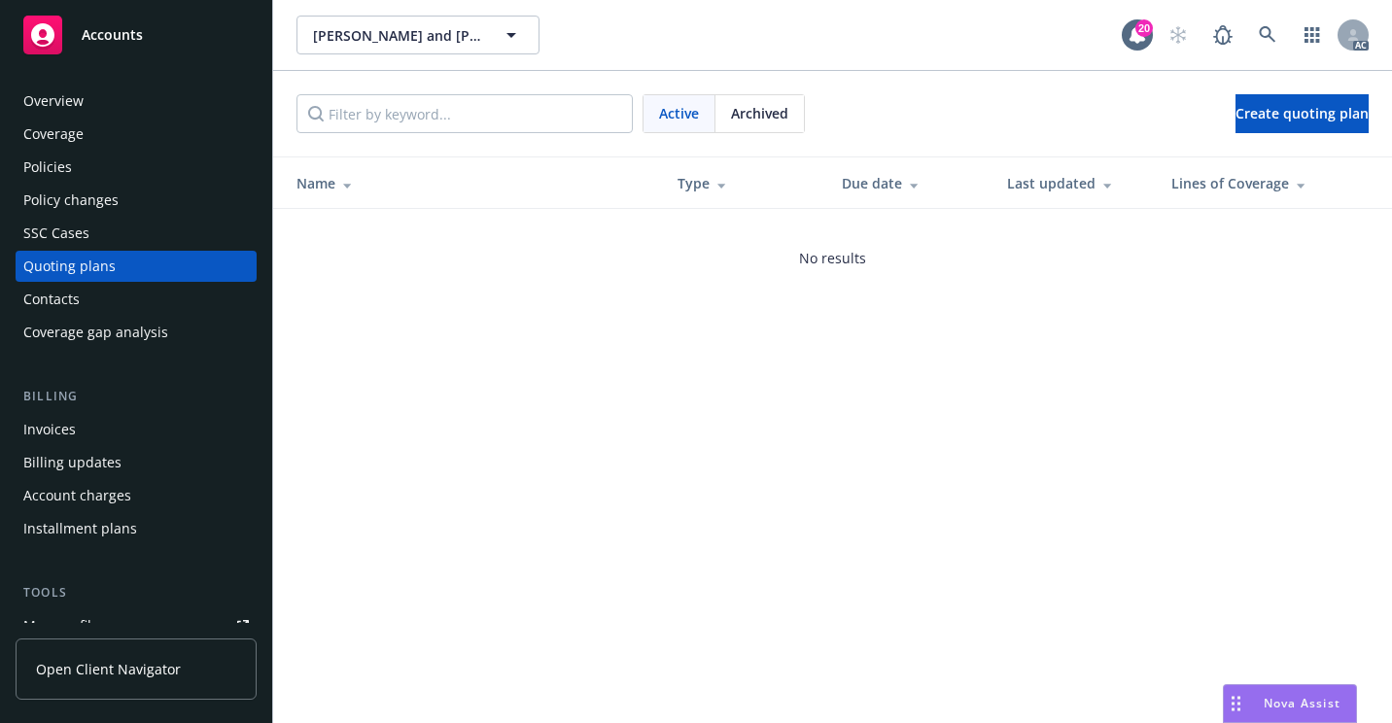
click at [74, 305] on div "Contacts" at bounding box center [51, 299] width 56 height 31
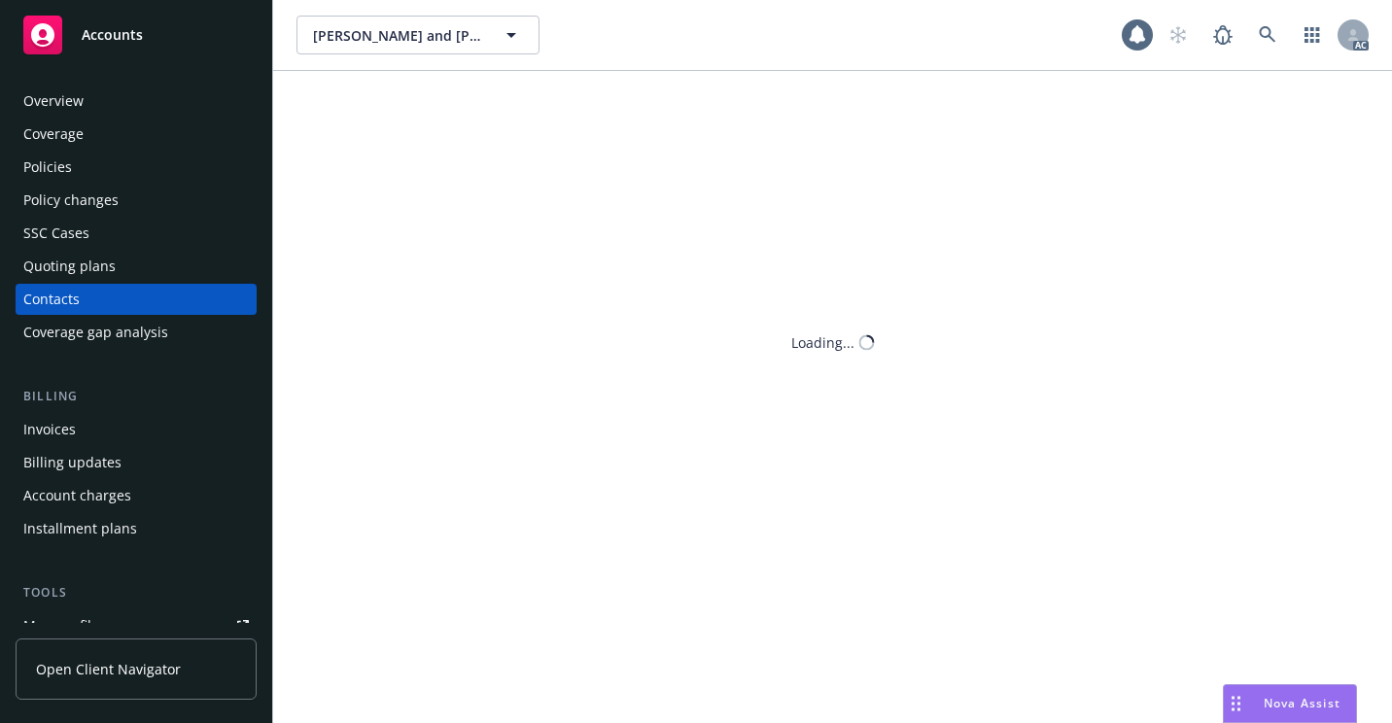
click at [71, 308] on div "Contacts" at bounding box center [51, 299] width 56 height 31
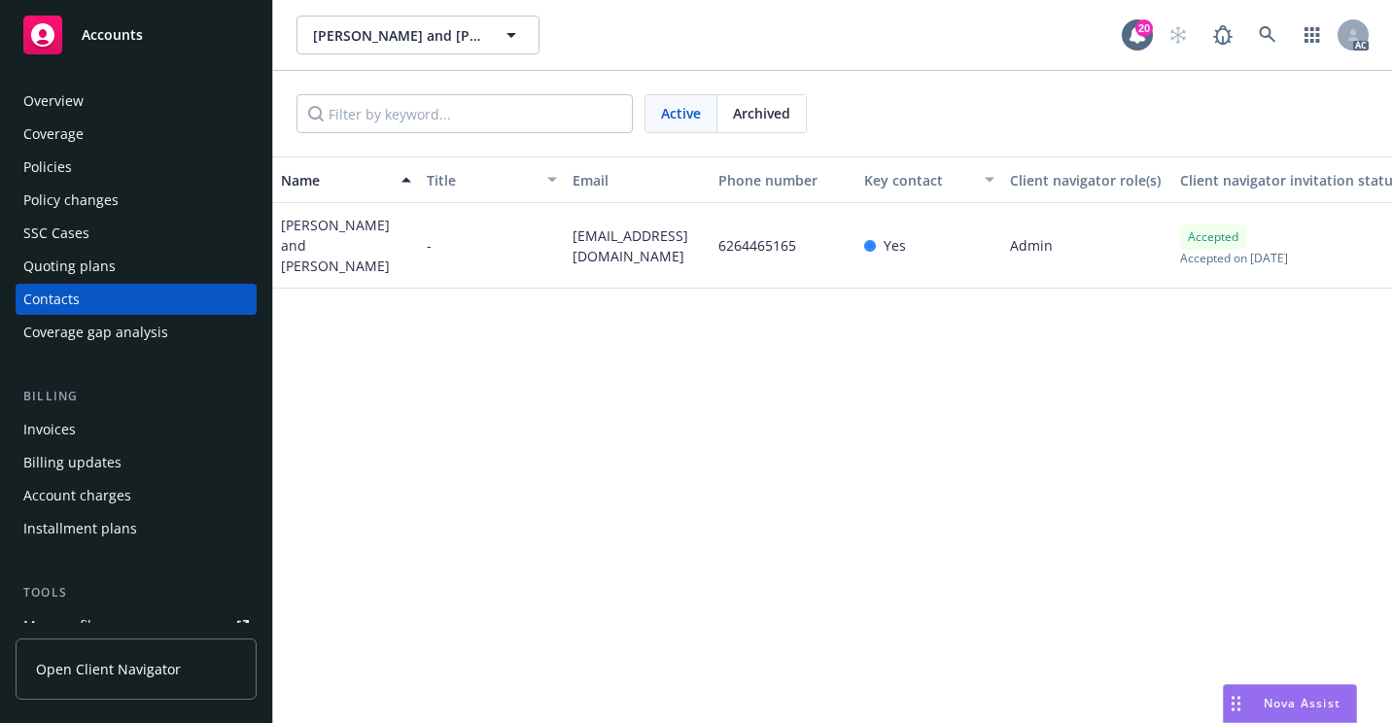
click at [71, 106] on div "Overview" at bounding box center [53, 101] width 60 height 31
